Goal: Information Seeking & Learning: Learn about a topic

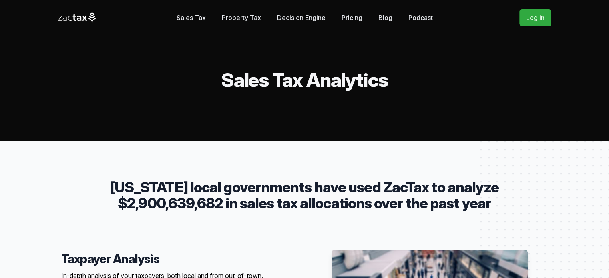
click at [87, 16] on icon at bounding box center [77, 17] width 38 height 10
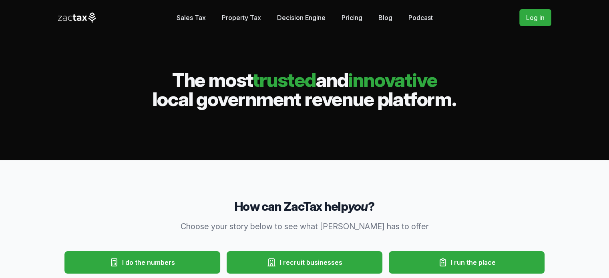
click at [376, 17] on div "Sales Tax Property Tax Decision Engine Stories Pricing Blog Podcast The Roundup" at bounding box center [305, 18] width 256 height 16
click at [378, 17] on link "Blog" at bounding box center [385, 18] width 14 height 16
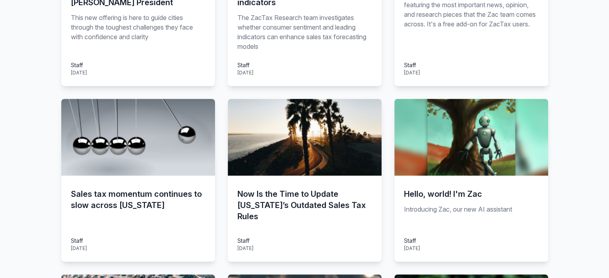
scroll to position [320, 0]
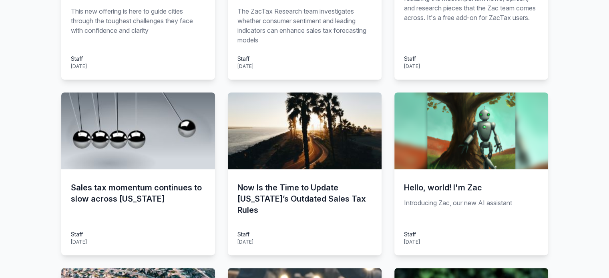
click at [428, 142] on img at bounding box center [471, 130] width 154 height 77
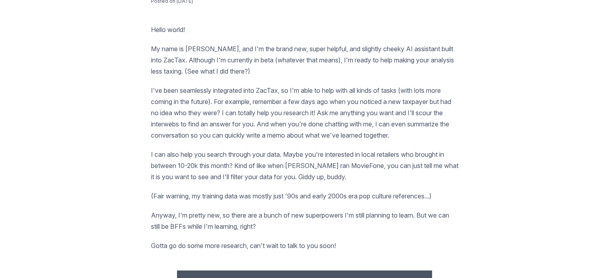
scroll to position [400, 0]
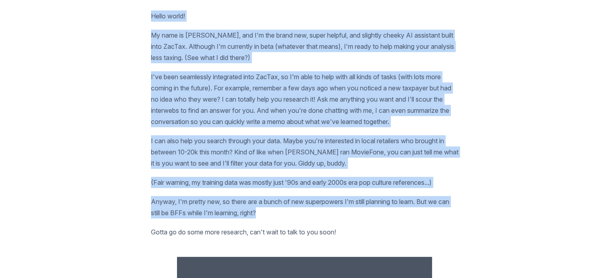
drag, startPoint x: 144, startPoint y: 12, endPoint x: 452, endPoint y: 208, distance: 365.4
click at [452, 208] on div "Posted on [DATE] Hello world! My name is [PERSON_NAME], and I'm the brand new, …" at bounding box center [304, 218] width 487 height 469
click at [497, 197] on div "Posted on [DATE] Hello world! My name is [PERSON_NAME], and I'm the brand new, …" at bounding box center [304, 218] width 487 height 469
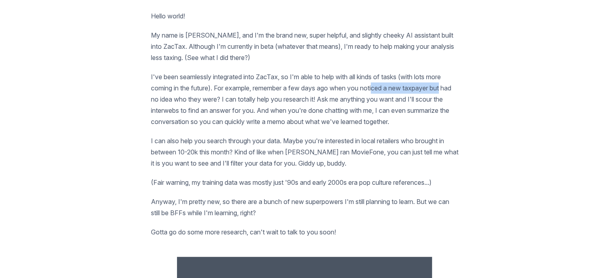
drag, startPoint x: 379, startPoint y: 85, endPoint x: 465, endPoint y: 88, distance: 85.8
click at [465, 88] on div "Posted on [DATE] Hello world! My name is [PERSON_NAME], and I'm the brand new, …" at bounding box center [304, 218] width 487 height 469
drag, startPoint x: 145, startPoint y: 100, endPoint x: 235, endPoint y: 97, distance: 90.9
click at [235, 97] on div "Posted on [DATE] Hello world! My name is [PERSON_NAME], and I'm the brand new, …" at bounding box center [304, 218] width 487 height 469
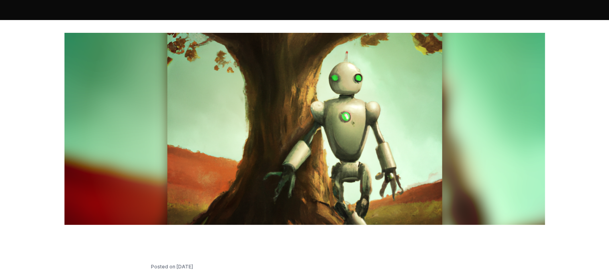
scroll to position [0, 0]
